Goal: Navigation & Orientation: Find specific page/section

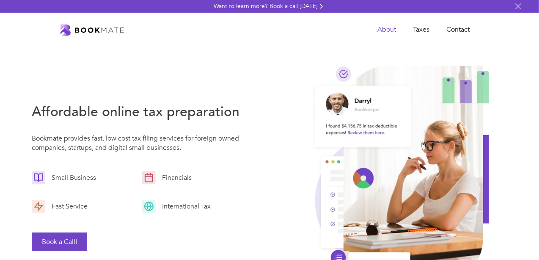
click at [391, 28] on link "About" at bounding box center [387, 29] width 36 height 17
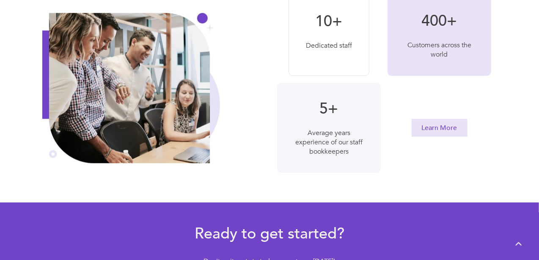
scroll to position [338, 0]
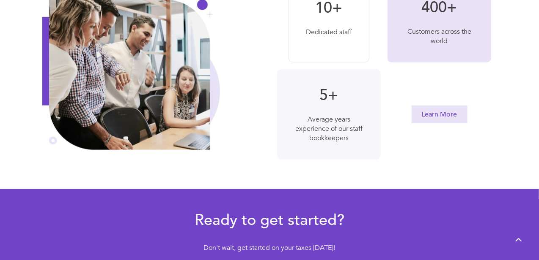
click at [342, 32] on div "Dedicated staff" at bounding box center [329, 31] width 46 height 9
click at [347, 119] on div "Average years experience of our staff bookkeepers" at bounding box center [329, 129] width 70 height 28
click at [326, 93] on h1 "5+" at bounding box center [329, 95] width 70 height 19
click at [437, 112] on link "Learn More" at bounding box center [439, 115] width 56 height 18
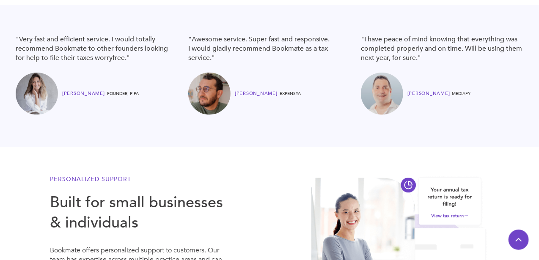
scroll to position [296, 0]
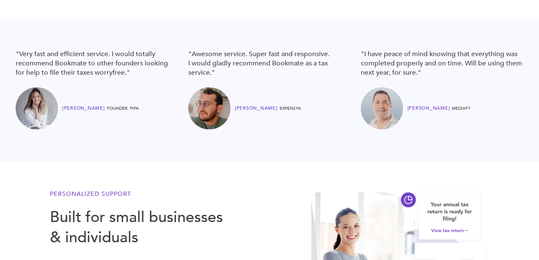
click at [69, 109] on div "Anne Seguy" at bounding box center [84, 109] width 45 height 10
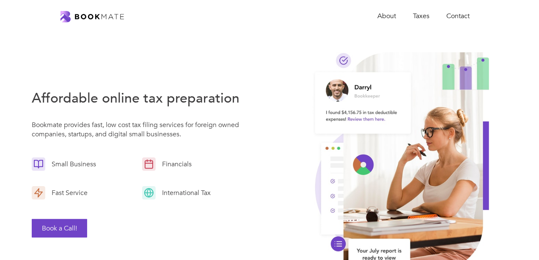
scroll to position [0, 0]
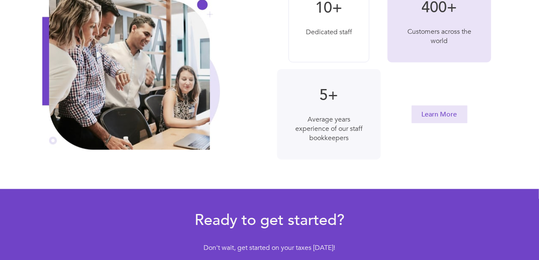
scroll to position [338, 0]
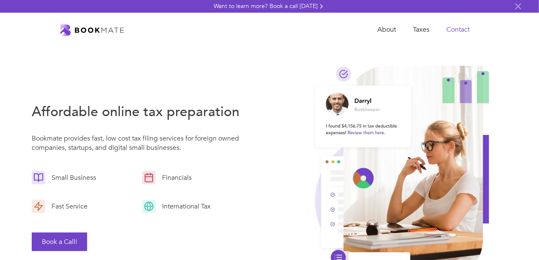
click at [463, 28] on link "Contact" at bounding box center [458, 29] width 40 height 17
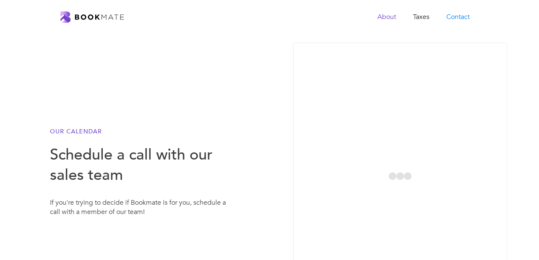
click at [395, 22] on link "About" at bounding box center [387, 16] width 36 height 17
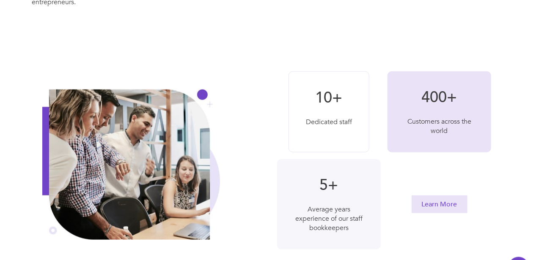
scroll to position [223, 0]
